Goal: Information Seeking & Learning: Check status

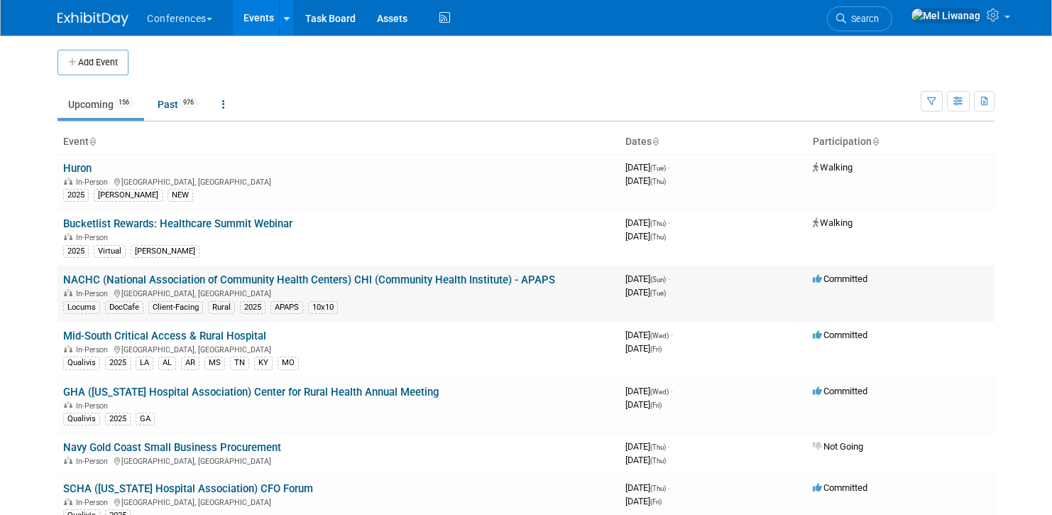
click at [369, 267] on td "NACHC (National Association of Community Health Centers) CHI (Community Health …" at bounding box center [339, 294] width 562 height 56
click at [370, 282] on link "NACHC (National Association of Community Health Centers) CHI (Community Health …" at bounding box center [309, 279] width 492 height 13
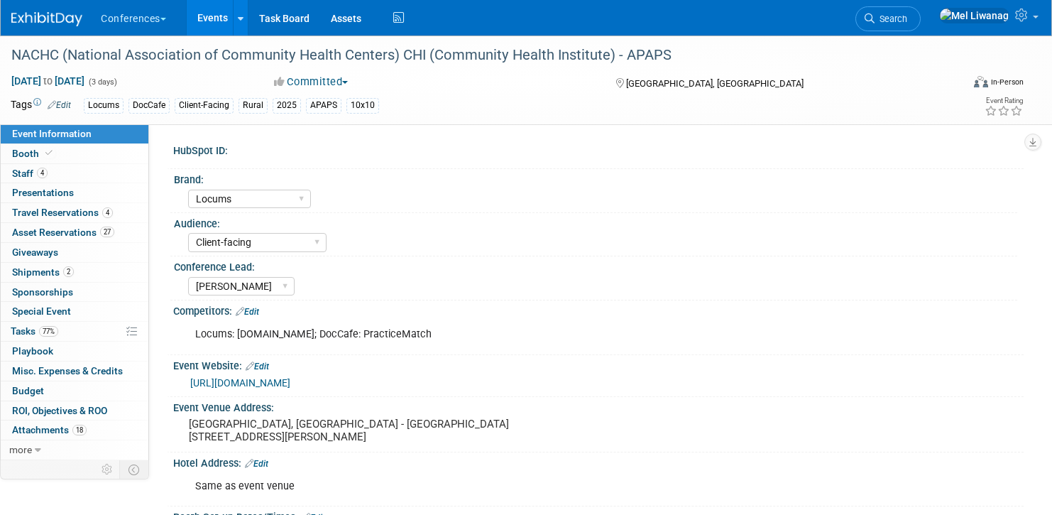
select select "Locums"
select select "Client-facing"
select select "[PERSON_NAME]"
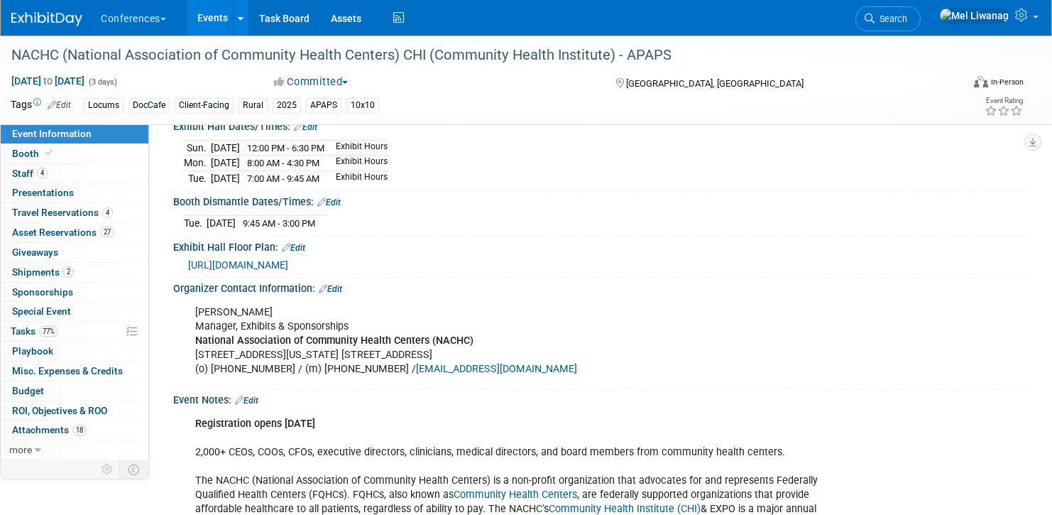
scroll to position [538, 0]
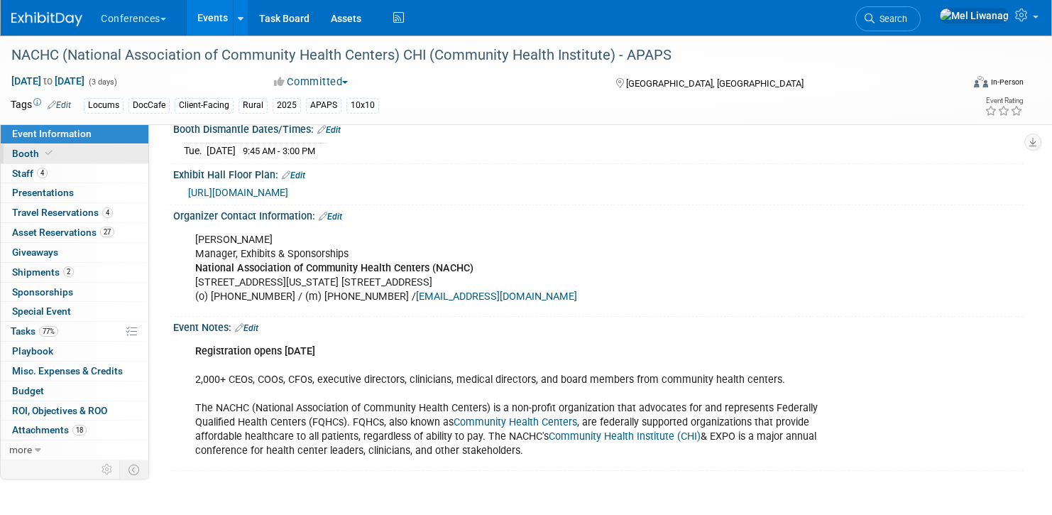
click at [71, 152] on link "Booth" at bounding box center [75, 153] width 148 height 19
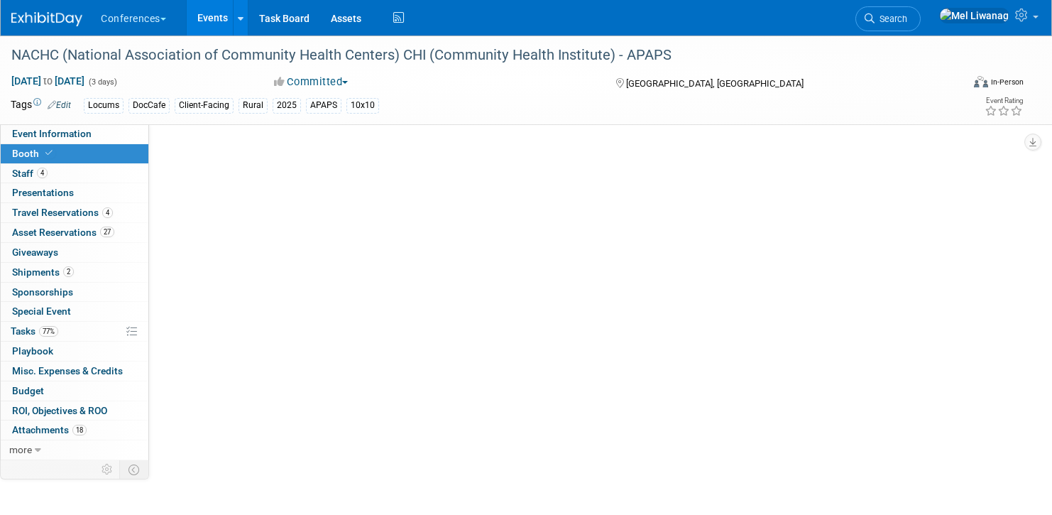
scroll to position [0, 0]
select select "8'x10'"
select select "Yes"
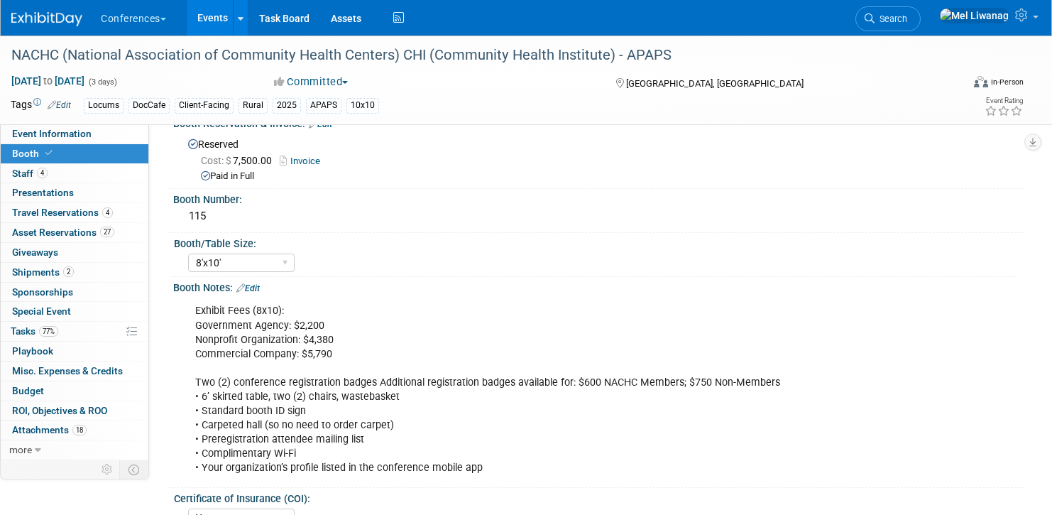
scroll to position [55, 0]
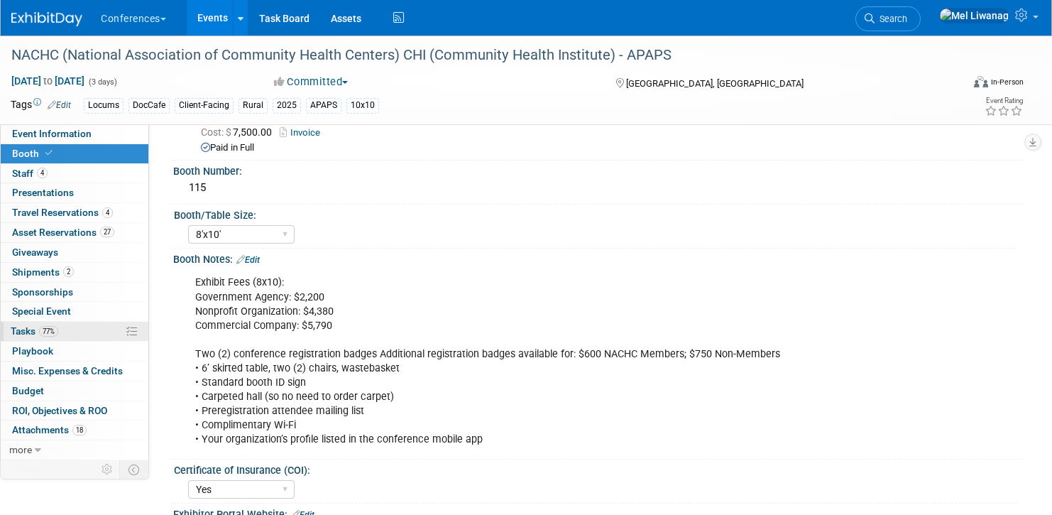
click at [59, 338] on link "77% Tasks 77%" at bounding box center [75, 331] width 148 height 19
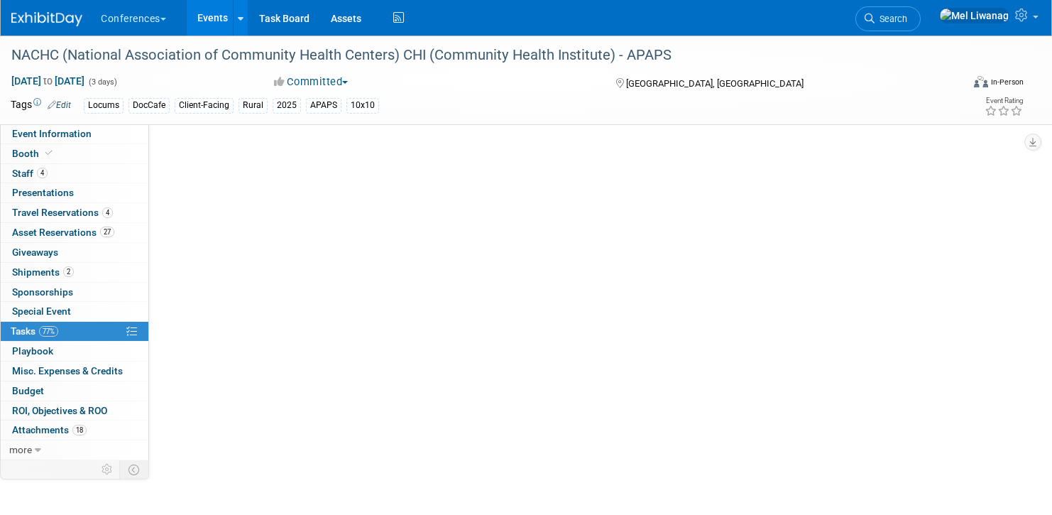
scroll to position [0, 0]
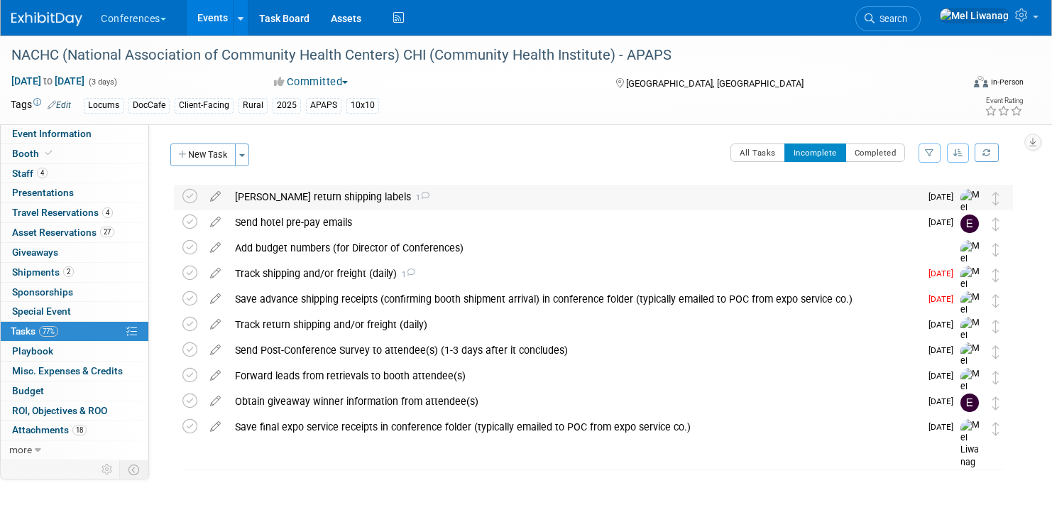
click at [385, 192] on div "[PERSON_NAME] return shipping labels 1" at bounding box center [574, 197] width 692 height 24
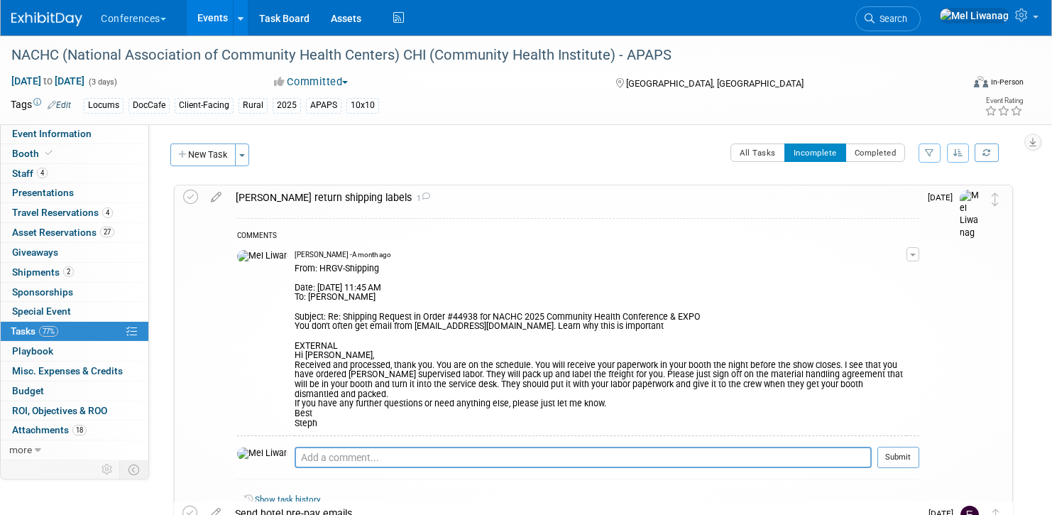
drag, startPoint x: 354, startPoint y: 270, endPoint x: 288, endPoint y: 270, distance: 66.0
click at [295, 270] on div "From: HRGV-Shipping Date: [DATE] 11:45 AM To: [PERSON_NAME] Subject: Re: Shippi…" at bounding box center [601, 345] width 612 height 168
copy div "HRGV-Shipping"
click at [65, 133] on span "Event Information" at bounding box center [52, 133] width 80 height 11
select select "Locums"
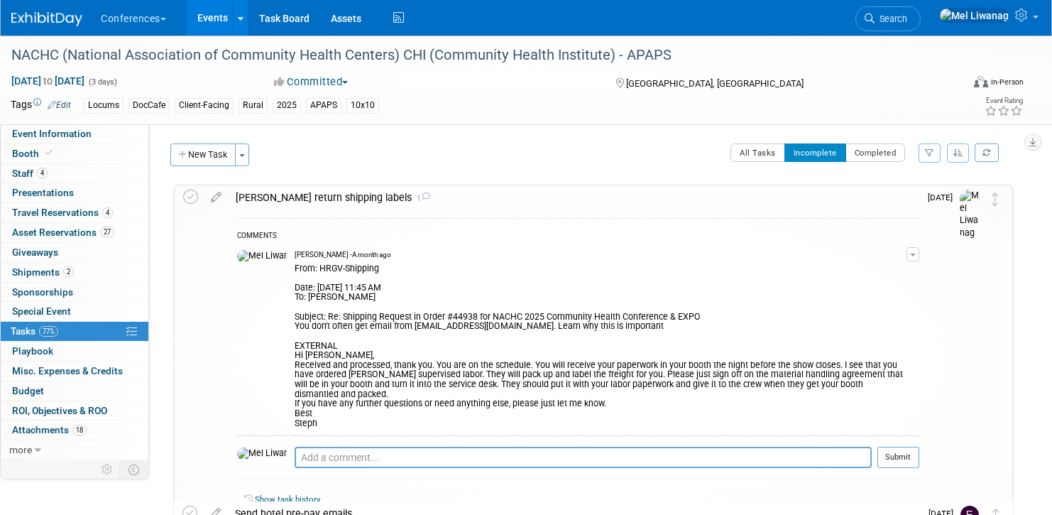
select select "Client-facing"
select select "[PERSON_NAME]"
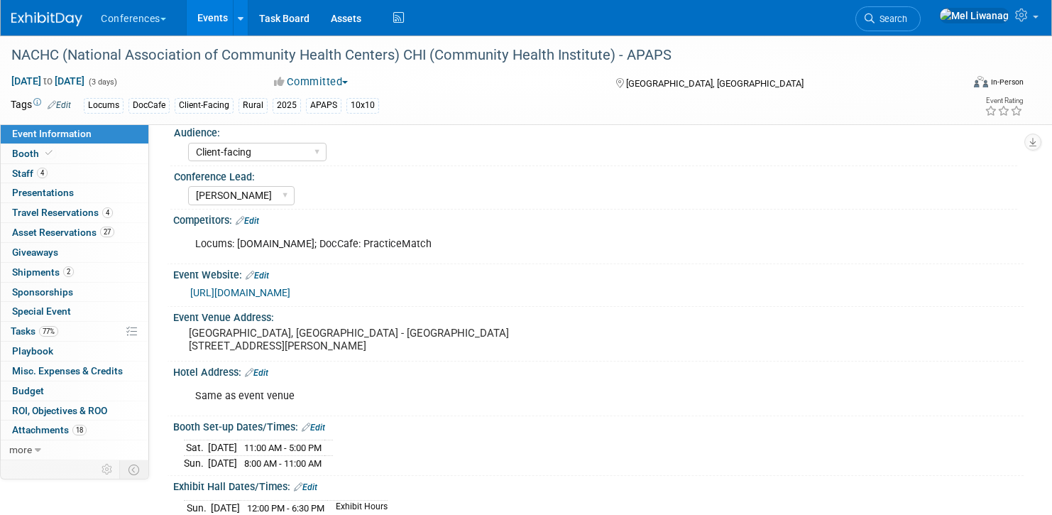
scroll to position [109, 0]
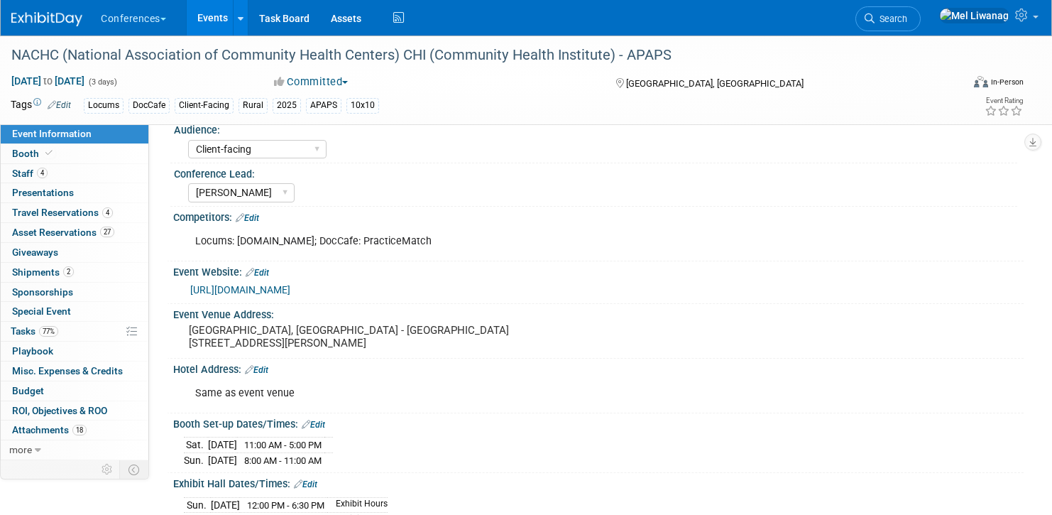
click at [314, 234] on div "Locums: [DOMAIN_NAME]; DocCafe: PracticeMatch" at bounding box center [522, 241] width 675 height 28
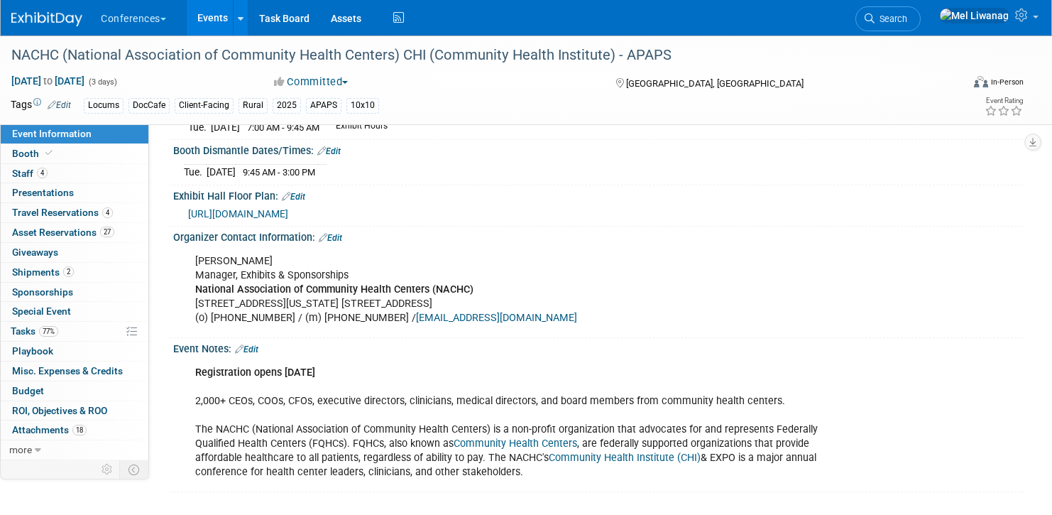
scroll to position [520, 0]
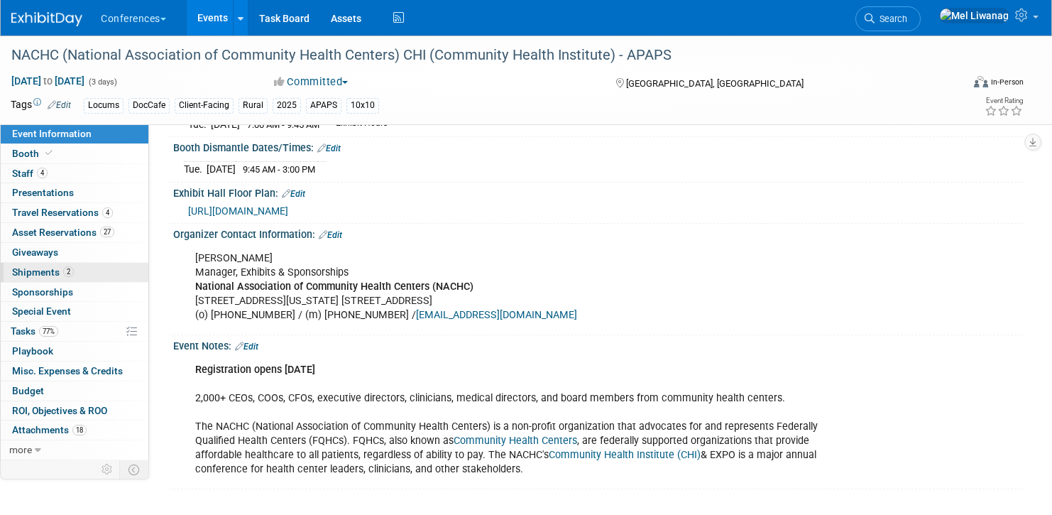
click at [54, 281] on link "2 Shipments 2" at bounding box center [75, 272] width 148 height 19
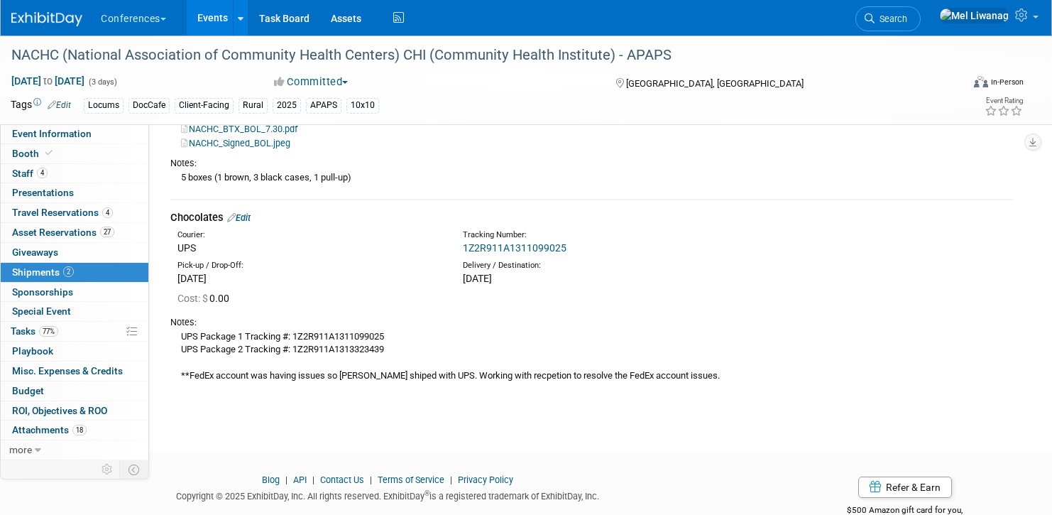
scroll to position [252, 0]
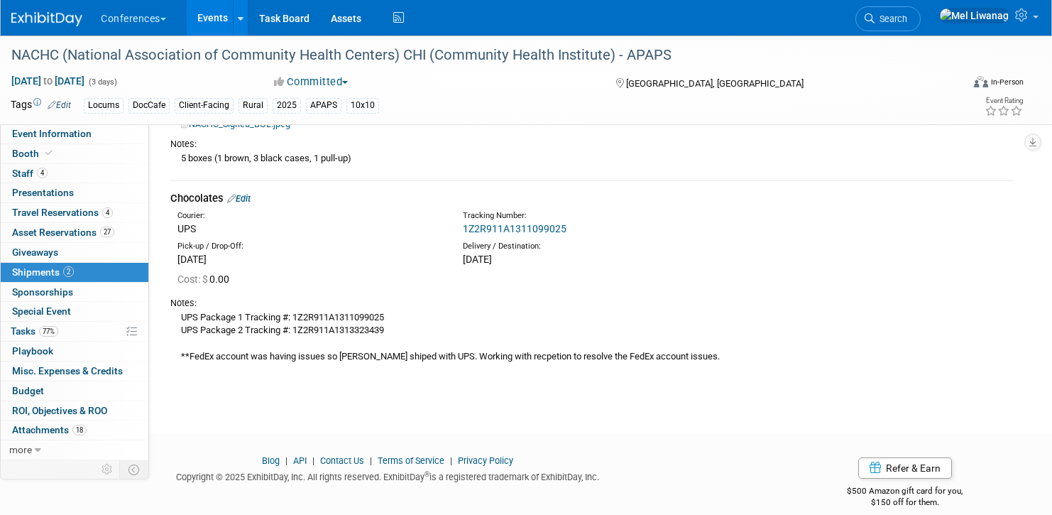
drag, startPoint x: 388, startPoint y: 321, endPoint x: 295, endPoint y: 313, distance: 93.3
click at [295, 313] on div "UPS Package 1 Tracking #: 1Z2R911A1311099025 UPS Package 2 Tracking #: 1Z2R911A…" at bounding box center [591, 337] width 843 height 54
drag, startPoint x: 390, startPoint y: 318, endPoint x: 394, endPoint y: 295, distance: 23.0
click at [295, 317] on div "UPS Package 1 Tracking #: 1Z2R911A1311099025 UPS Package 2 Tracking #: 1Z2R911A…" at bounding box center [591, 337] width 843 height 54
copy div "1Z2R911A1311099025"
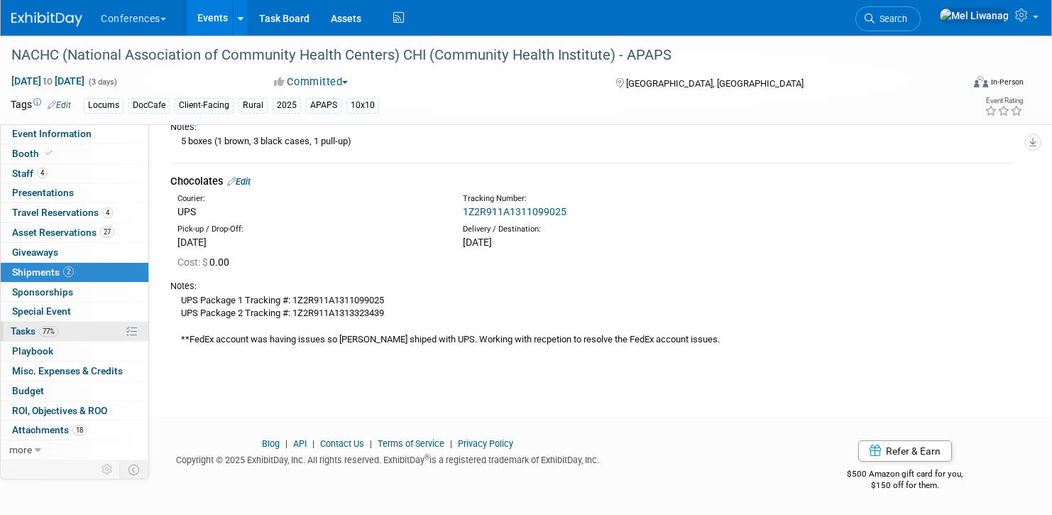
scroll to position [270, 0]
click at [332, 324] on div "UPS Package 1 Tracking #: 1Z2R911A1311099025 UPS Package 2 Tracking #: 1Z2R911A…" at bounding box center [591, 319] width 843 height 54
drag, startPoint x: 393, startPoint y: 308, endPoint x: 178, endPoint y: 302, distance: 214.5
click at [178, 302] on div "UPS Package 1 Tracking #: 1Z2R911A1311099025 UPS Package 2 Tracking #: 1Z2R911A…" at bounding box center [591, 319] width 843 height 54
click at [381, 325] on div "UPS Package 1 Tracking #: 1Z2R911A1311099025 UPS Package 2 Tracking #: 1Z2R911A…" at bounding box center [591, 319] width 843 height 54
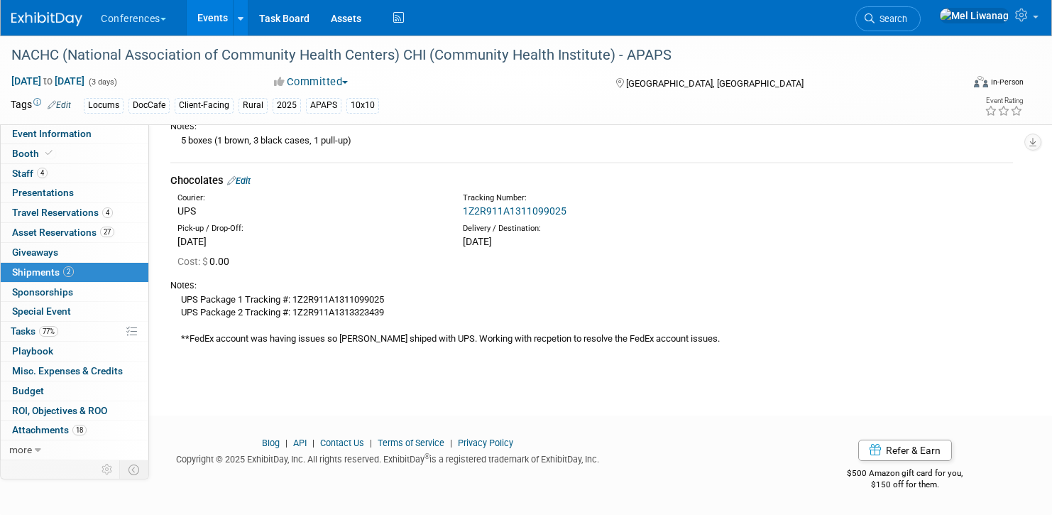
drag, startPoint x: 393, startPoint y: 303, endPoint x: 293, endPoint y: 297, distance: 99.6
click at [293, 297] on div "UPS Package 1 Tracking #: 1Z2R911A1311099025 UPS Package 2 Tracking #: 1Z2R911A…" at bounding box center [591, 319] width 843 height 54
copy div "1Z2R911A1311099025"
drag, startPoint x: 360, startPoint y: 313, endPoint x: 295, endPoint y: 312, distance: 65.3
click at [295, 312] on div "UPS Package 1 Tracking #: 1Z2R911A1311099025 UPS Package 2 Tracking #: 1Z2R911A…" at bounding box center [591, 319] width 843 height 54
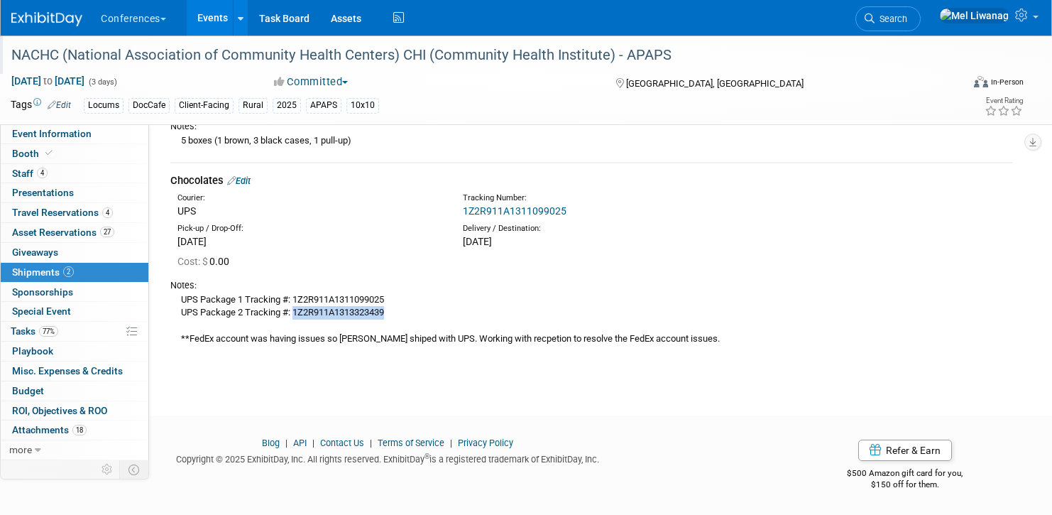
copy div "1Z2R911A1313323439"
click at [263, 292] on div "UPS Package 1 Tracking #: 1Z2R911A1311099025 UPS Package 2 Tracking #: 1Z2R911A…" at bounding box center [591, 319] width 843 height 54
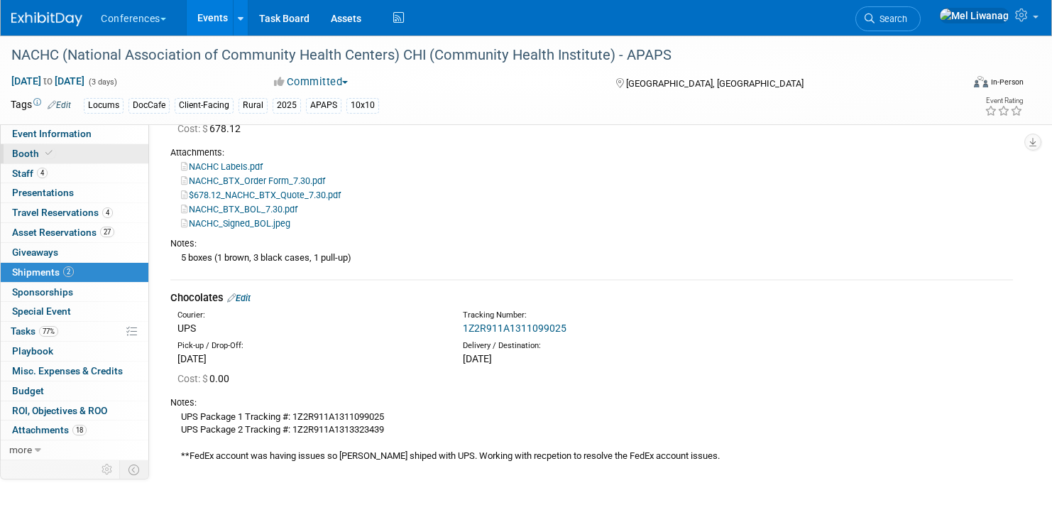
scroll to position [150, 0]
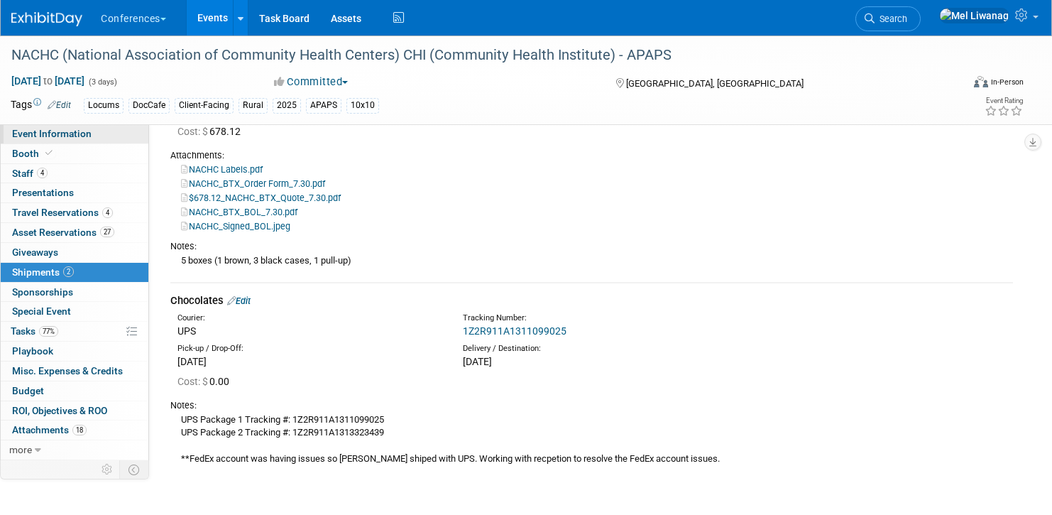
drag, startPoint x: 86, startPoint y: 126, endPoint x: 105, endPoint y: 138, distance: 22.7
click at [86, 126] on link "Event Information" at bounding box center [75, 133] width 148 height 19
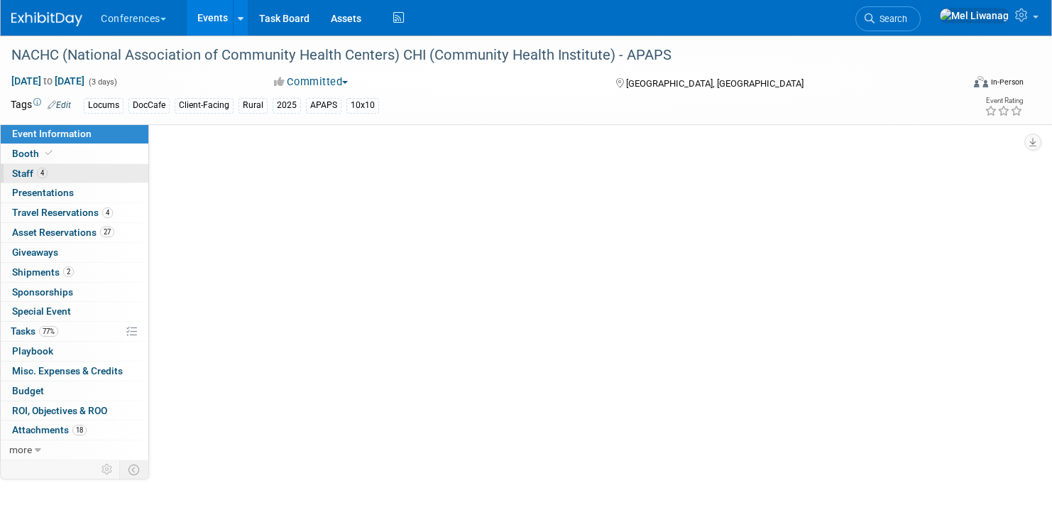
scroll to position [0, 0]
select select "Locums"
select select "Client-facing"
select select "[PERSON_NAME]"
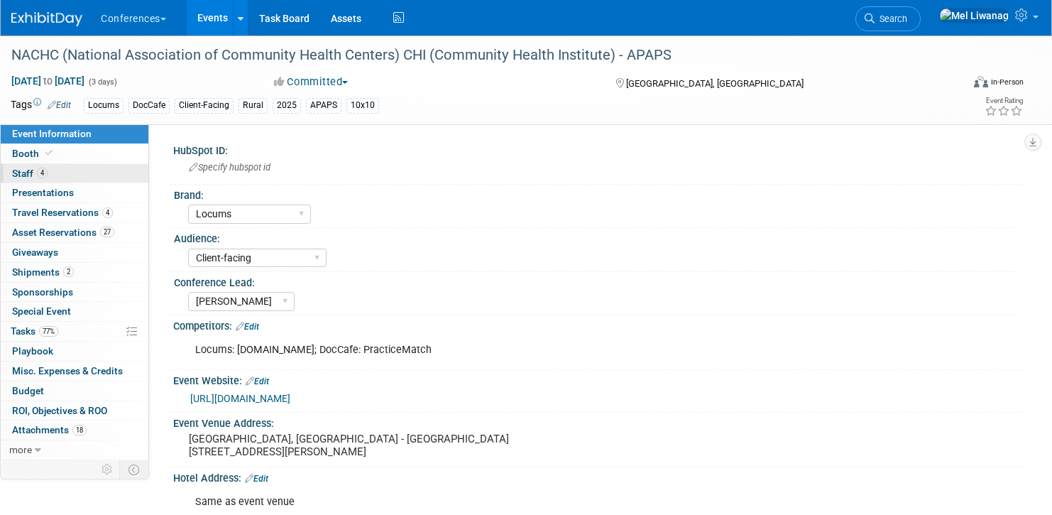
click at [72, 182] on link "4 Staff 4" at bounding box center [75, 173] width 148 height 19
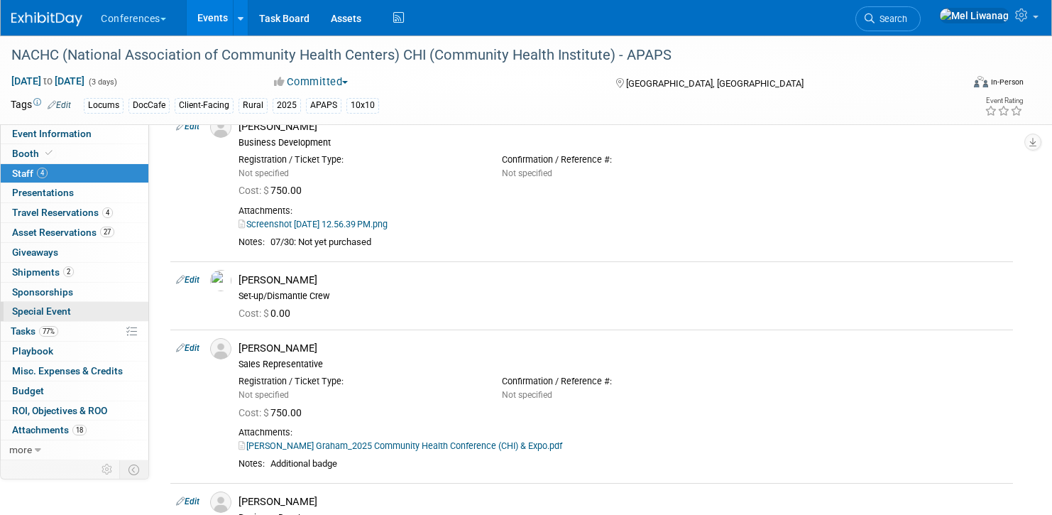
scroll to position [98, 0]
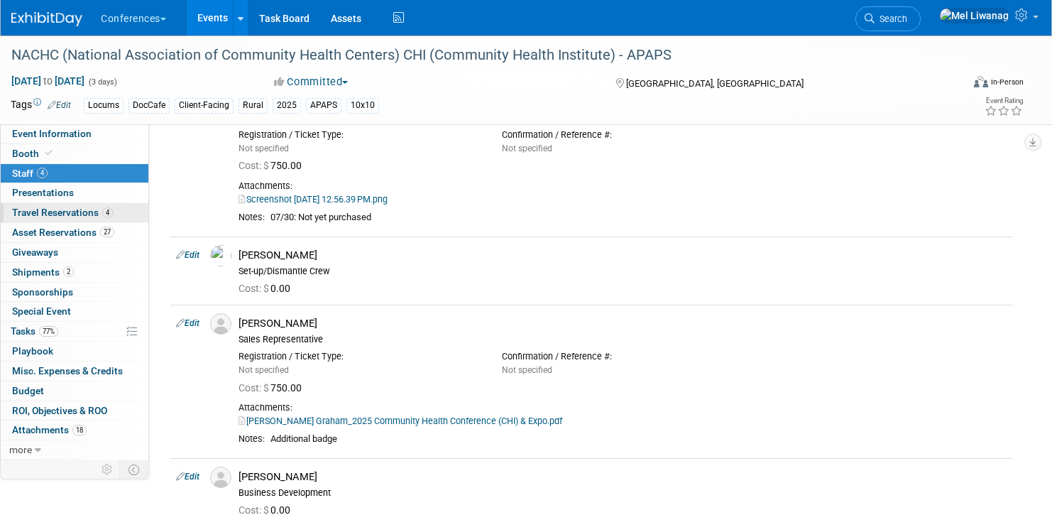
click at [62, 207] on span "Travel Reservations 4" at bounding box center [62, 212] width 101 height 11
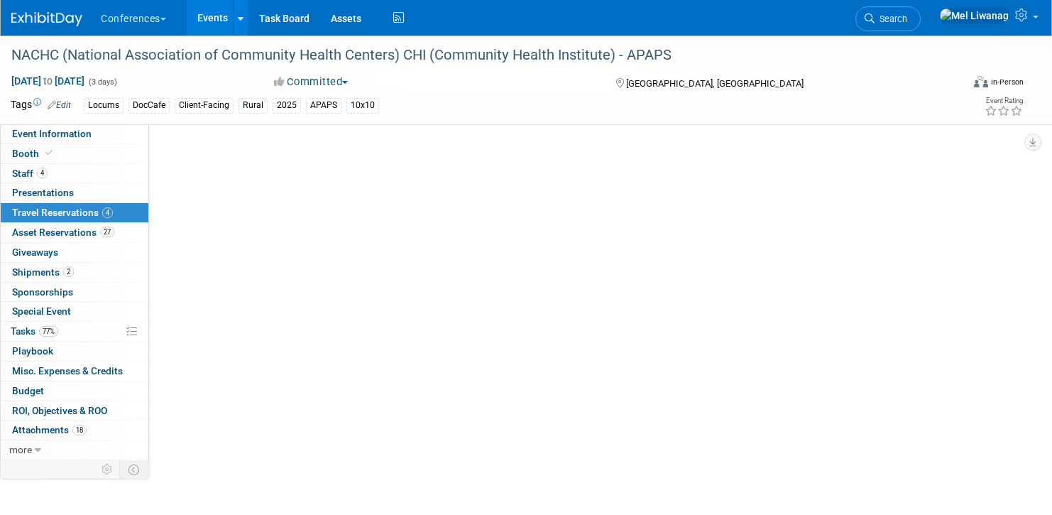
scroll to position [0, 0]
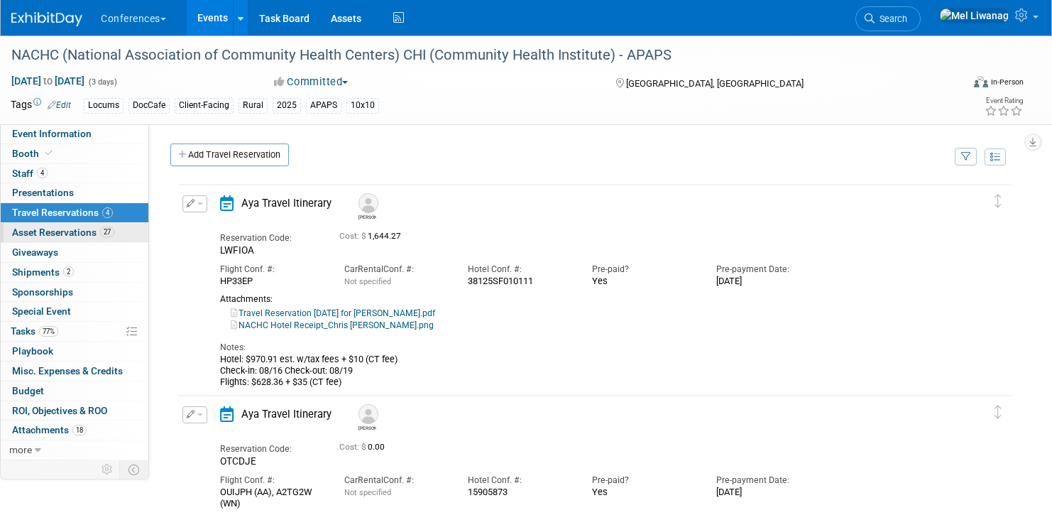
click at [75, 233] on span "Asset Reservations 27" at bounding box center [63, 231] width 102 height 11
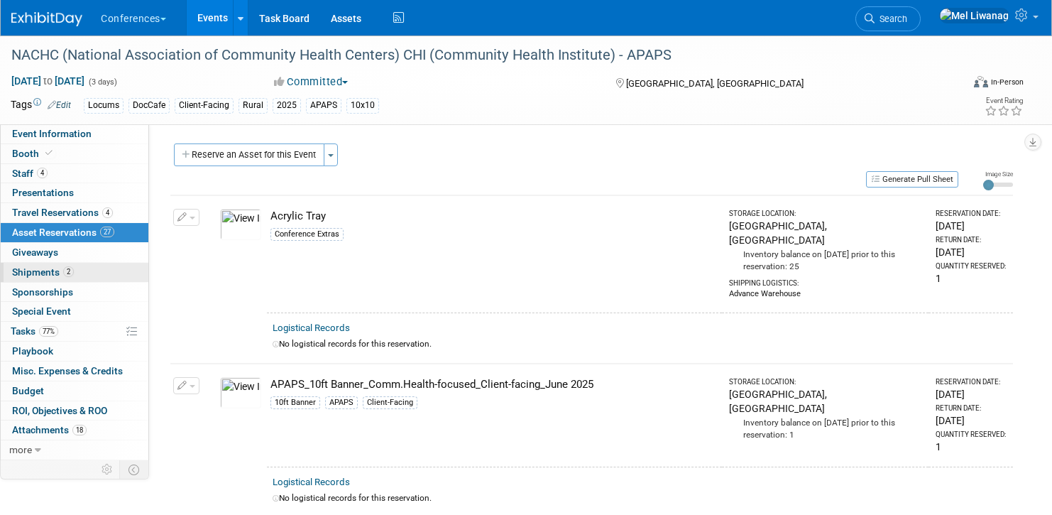
click at [55, 267] on span "Shipments 2" at bounding box center [43, 271] width 62 height 11
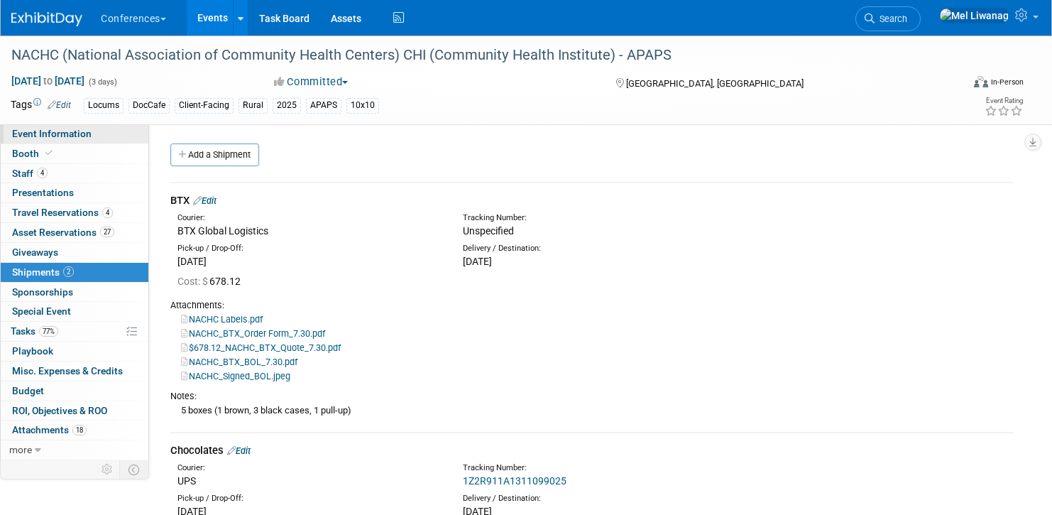
click at [114, 134] on link "Event Information" at bounding box center [75, 133] width 148 height 19
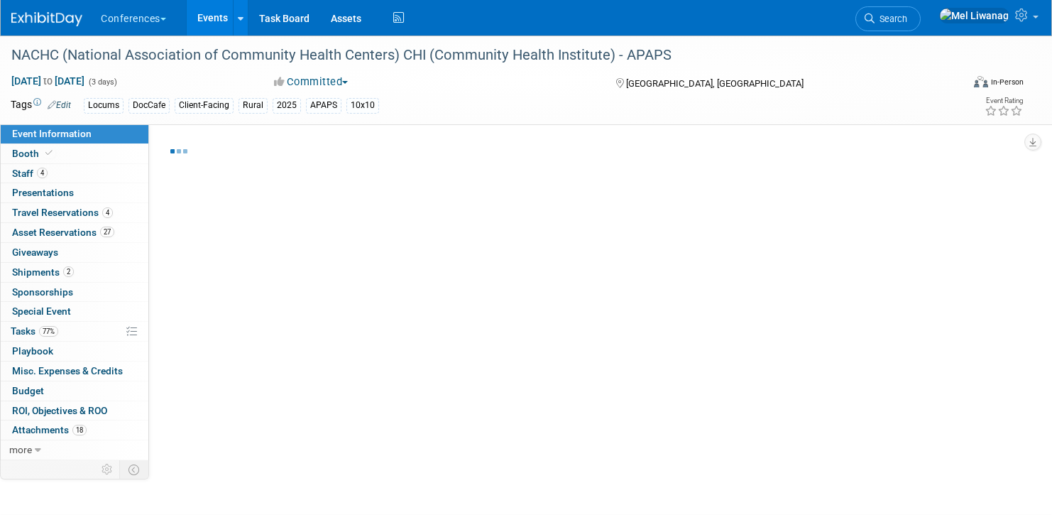
select select "Locums"
select select "Client-facing"
select select "[PERSON_NAME]"
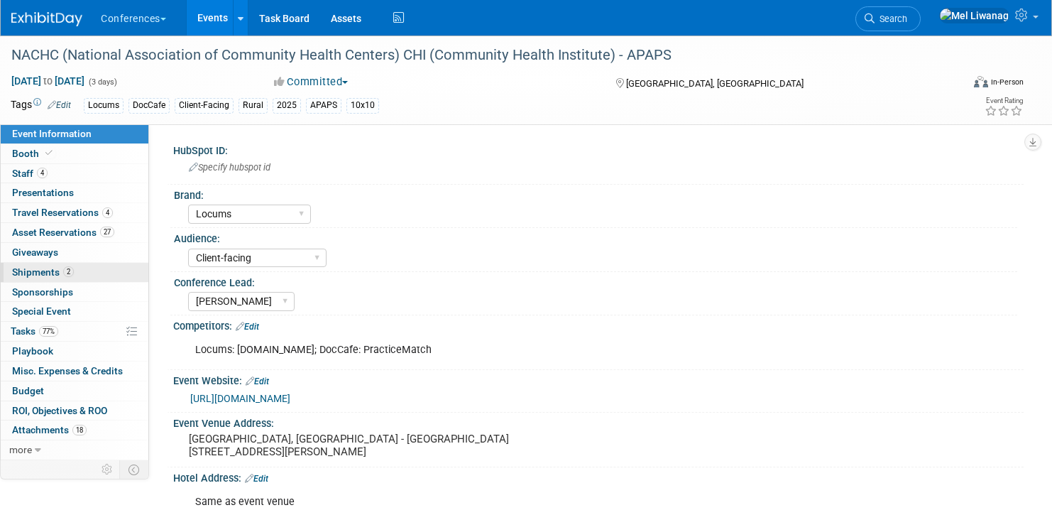
click at [76, 275] on link "2 Shipments 2" at bounding box center [75, 272] width 148 height 19
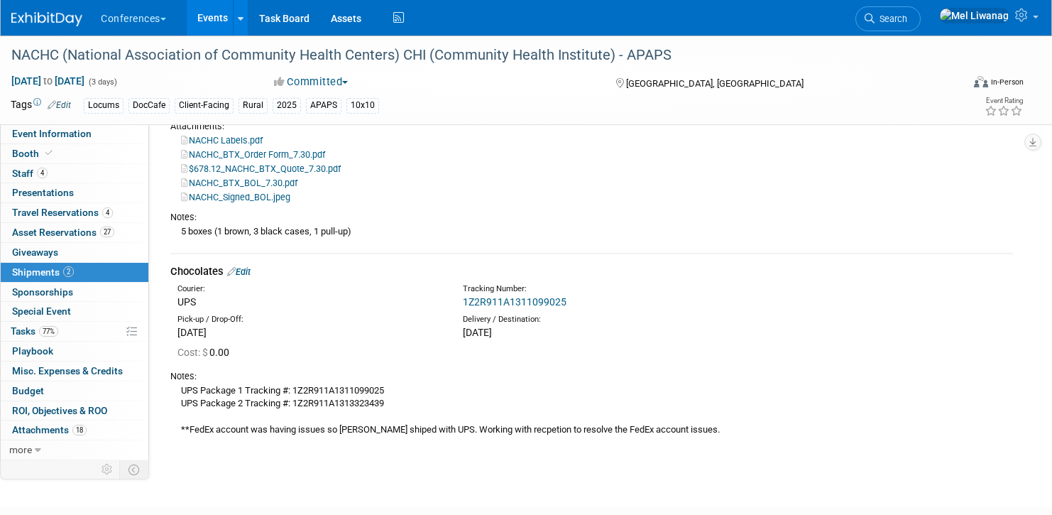
scroll to position [239, 0]
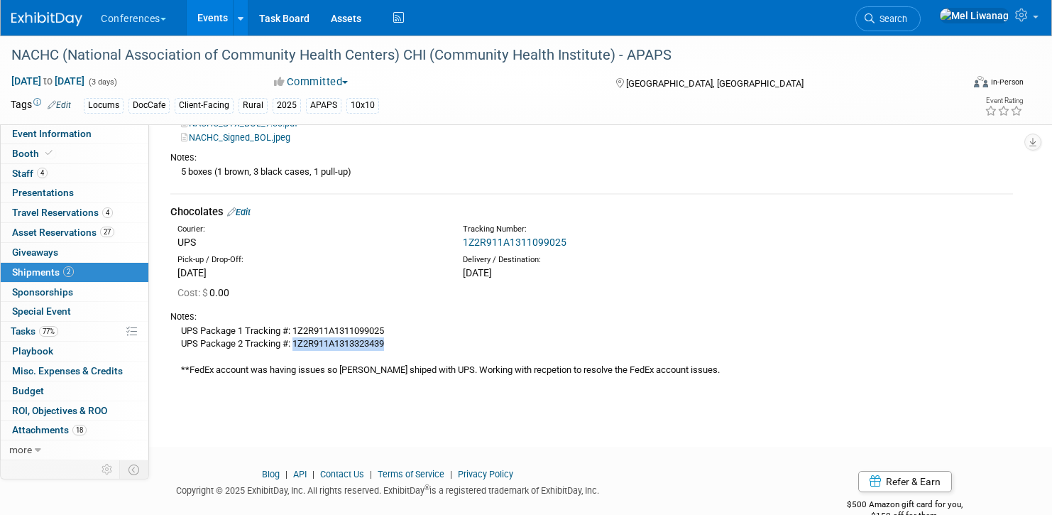
drag, startPoint x: 393, startPoint y: 340, endPoint x: 295, endPoint y: 344, distance: 98.0
click at [294, 344] on div "UPS Package 1 Tracking #: 1Z2R911A1311099025 UPS Package 2 Tracking #: 1Z2R911A…" at bounding box center [591, 350] width 843 height 54
copy div "1Z2R911A1313323439"
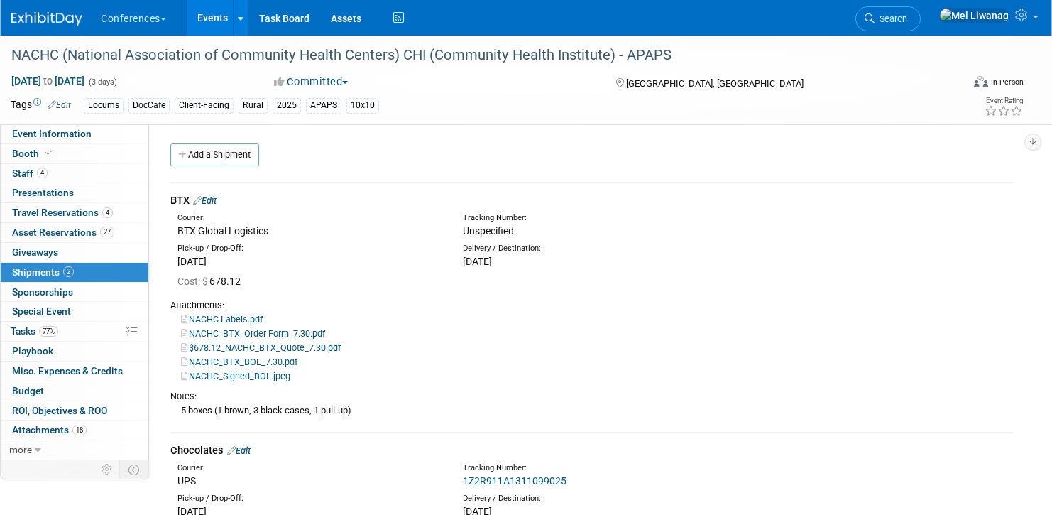
click at [907, 17] on span "Search" at bounding box center [891, 18] width 33 height 11
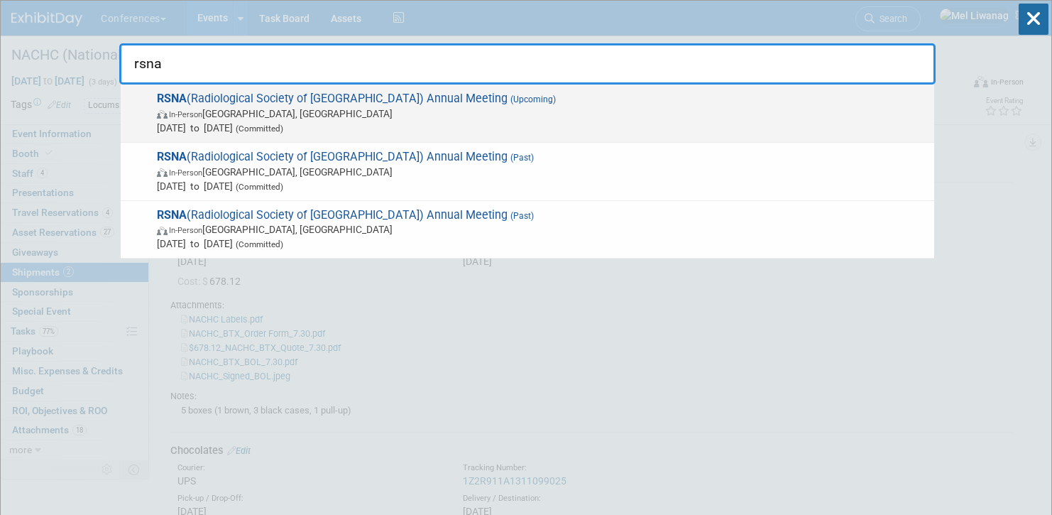
type input "rsna"
click at [411, 116] on span "In-Person [GEOGRAPHIC_DATA], [GEOGRAPHIC_DATA]" at bounding box center [542, 113] width 770 height 14
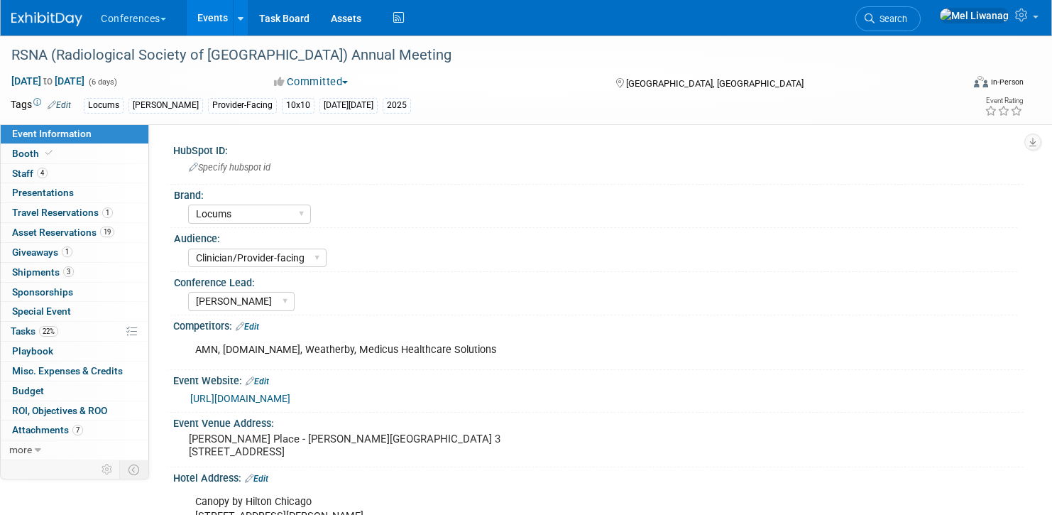
select select "Locums"
select select "Clinician/Provider-facing"
select select "Mel"
click at [92, 165] on link "4 Staff 4" at bounding box center [75, 173] width 148 height 19
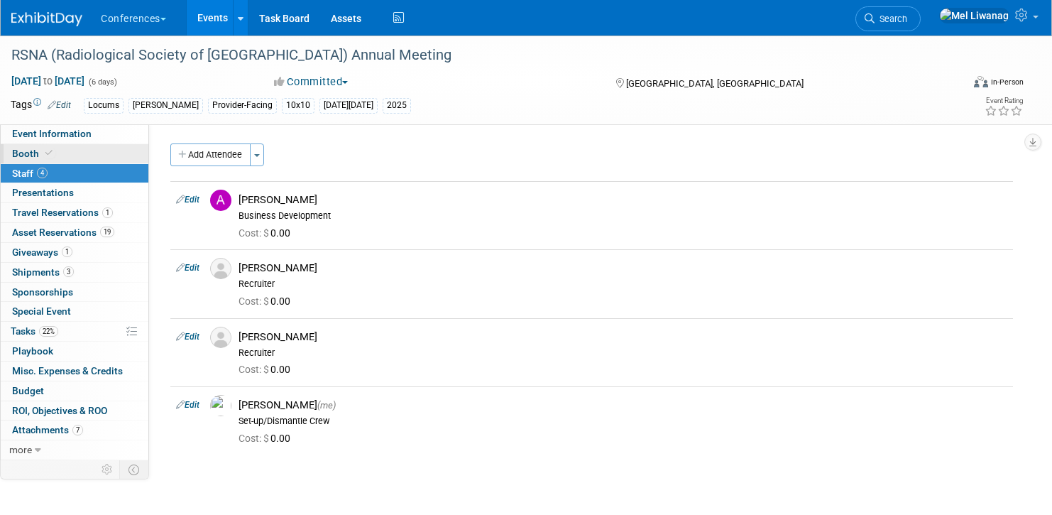
click at [95, 151] on link "Booth" at bounding box center [75, 153] width 148 height 19
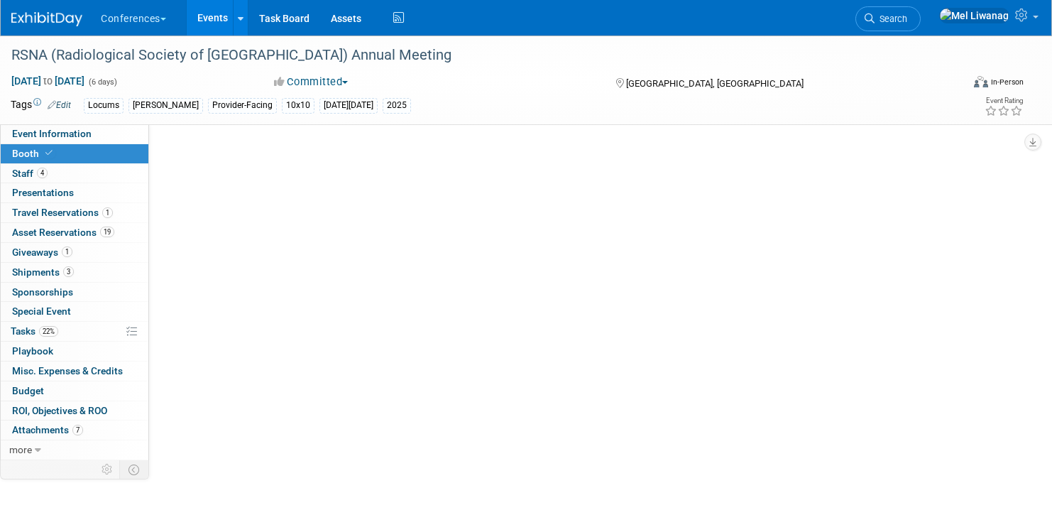
select select "10'x10'"
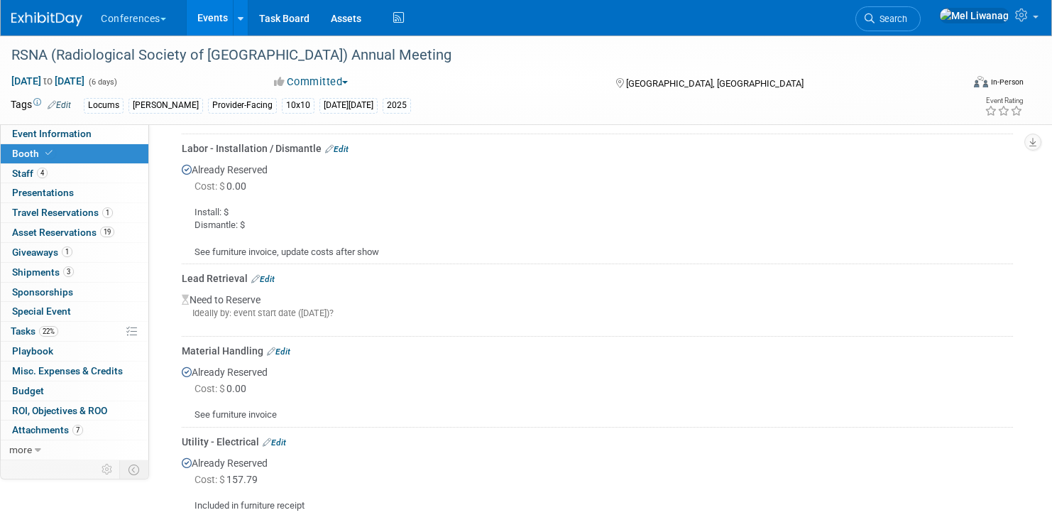
scroll to position [1040, 0]
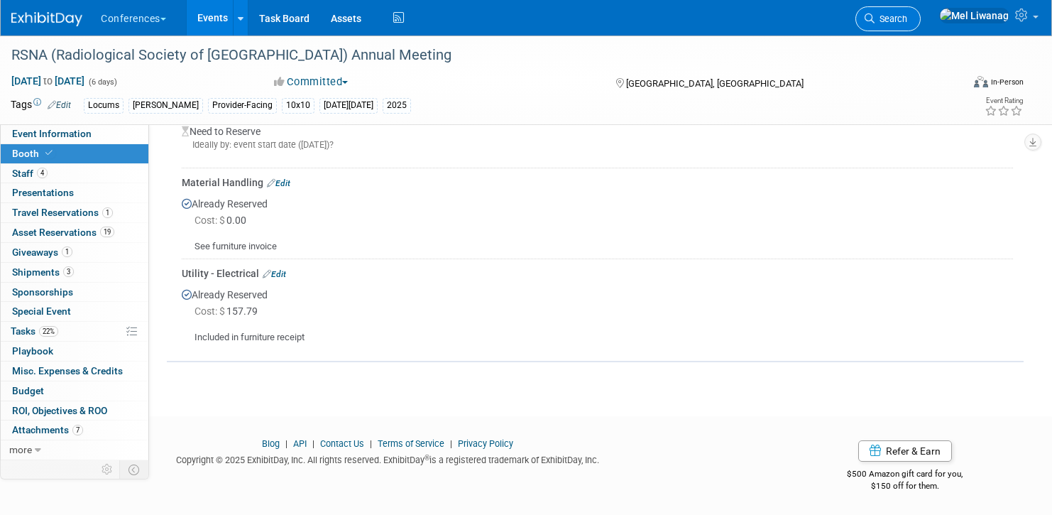
click at [907, 18] on span "Search" at bounding box center [891, 18] width 33 height 11
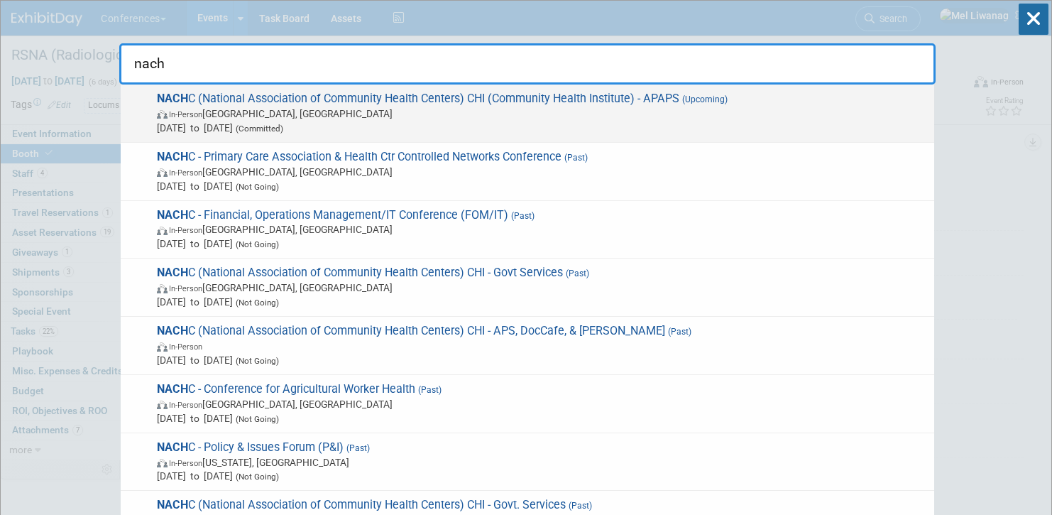
type input "nach"
click at [765, 105] on span "NACH C (National Association of Community Health Centers) CHI (Community Health…" at bounding box center [540, 113] width 775 height 43
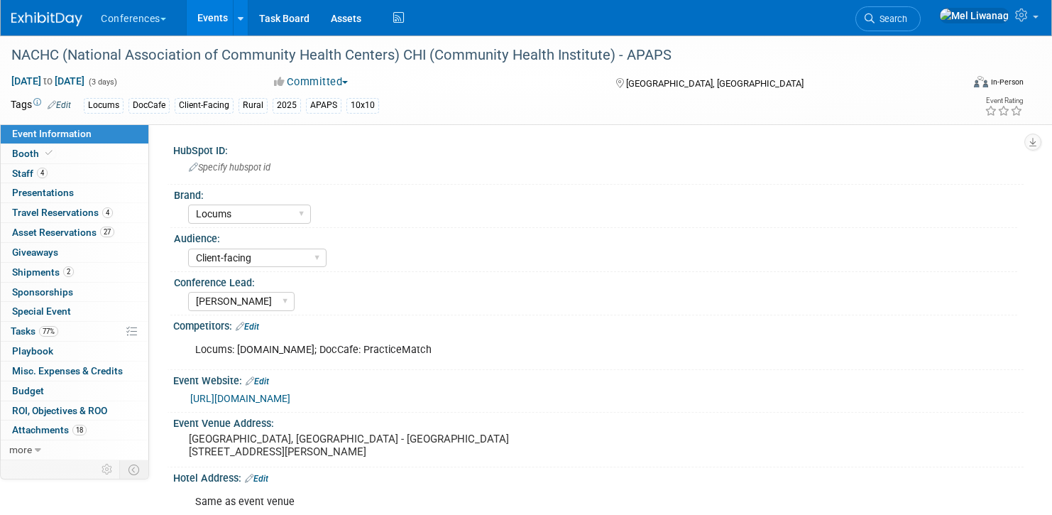
select select "Locums"
select select "Client-facing"
select select "Mel"
click at [76, 168] on link "4 Staff 4" at bounding box center [75, 173] width 148 height 19
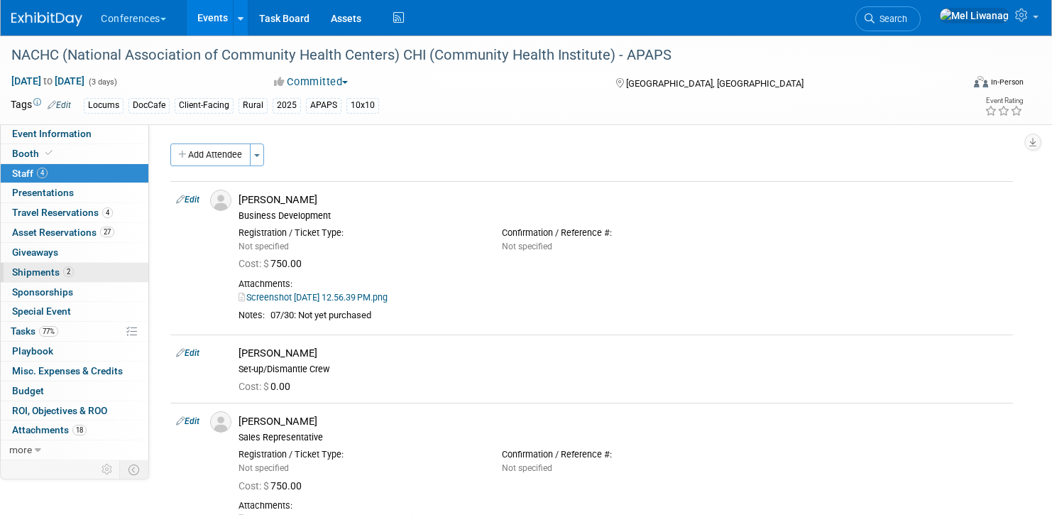
click at [63, 274] on span "2" at bounding box center [68, 271] width 11 height 11
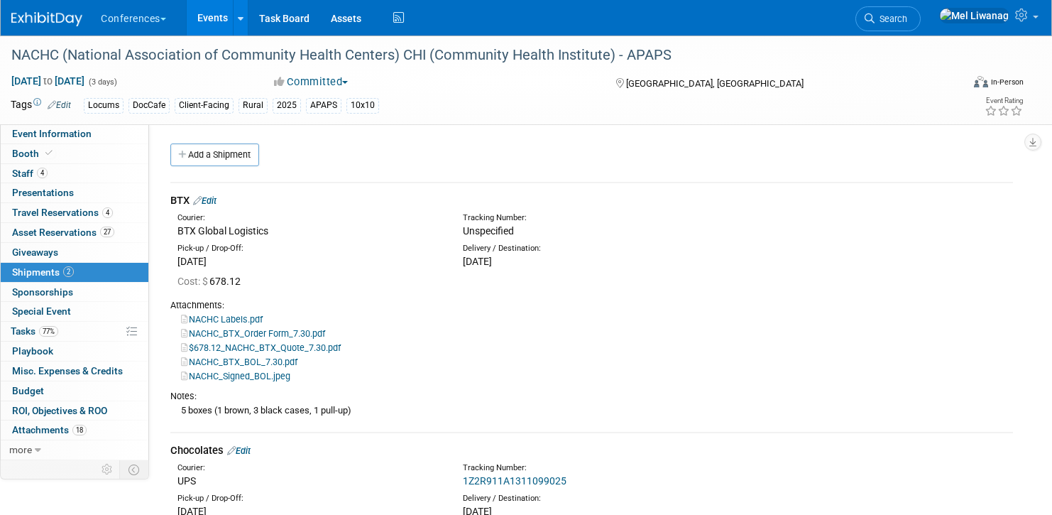
click at [257, 378] on link "NACHC_Signed_BOL.jpeg" at bounding box center [235, 376] width 109 height 11
click at [285, 350] on link "$678.12_NACHC_BTX_Quote_7.30.pdf" at bounding box center [261, 347] width 160 height 11
click at [241, 363] on link "NACHC_BTX_BOL_7.30.pdf" at bounding box center [239, 361] width 116 height 11
